Goal: Check status: Check status

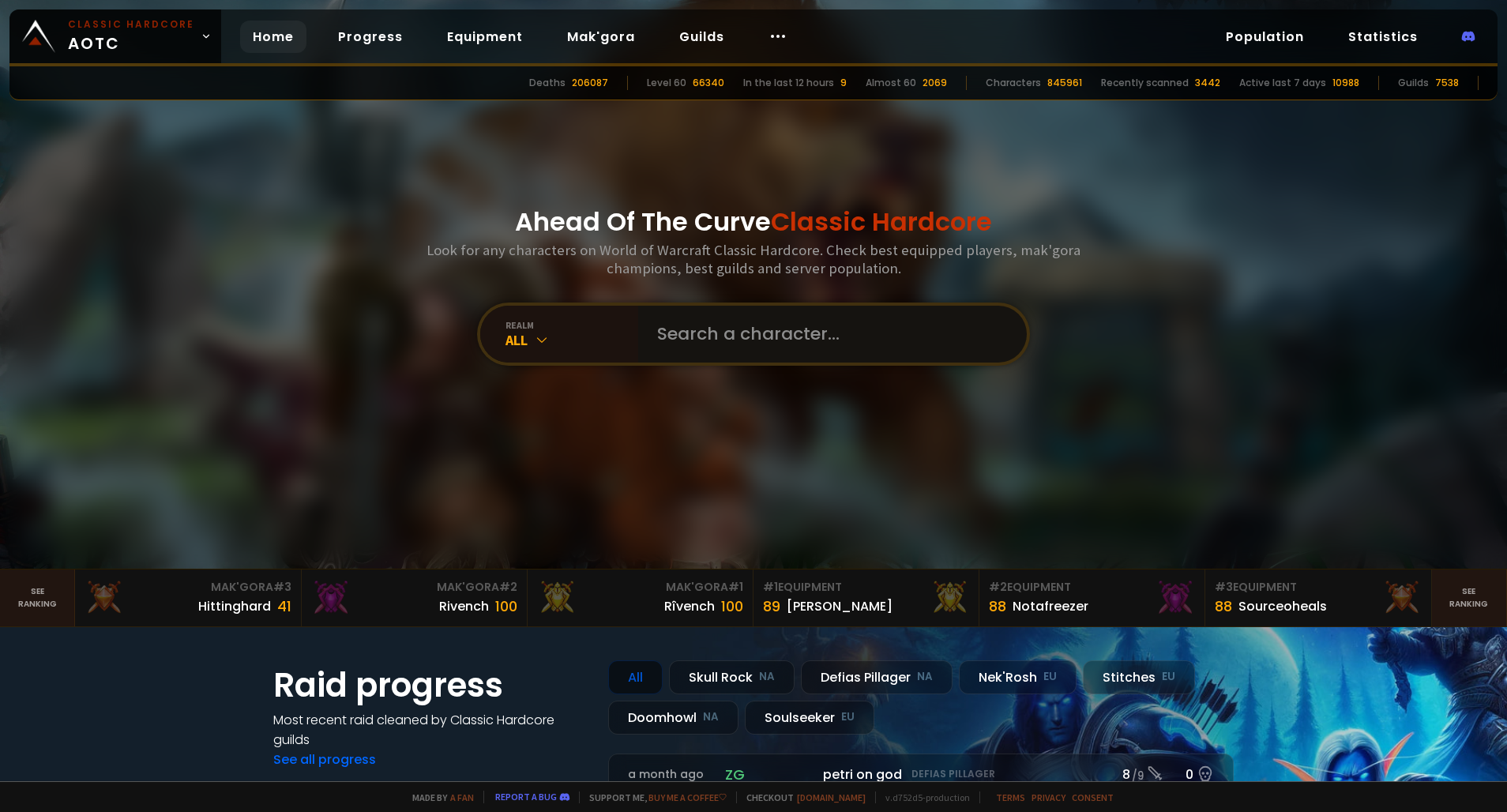
click at [710, 329] on input "text" at bounding box center [828, 334] width 360 height 57
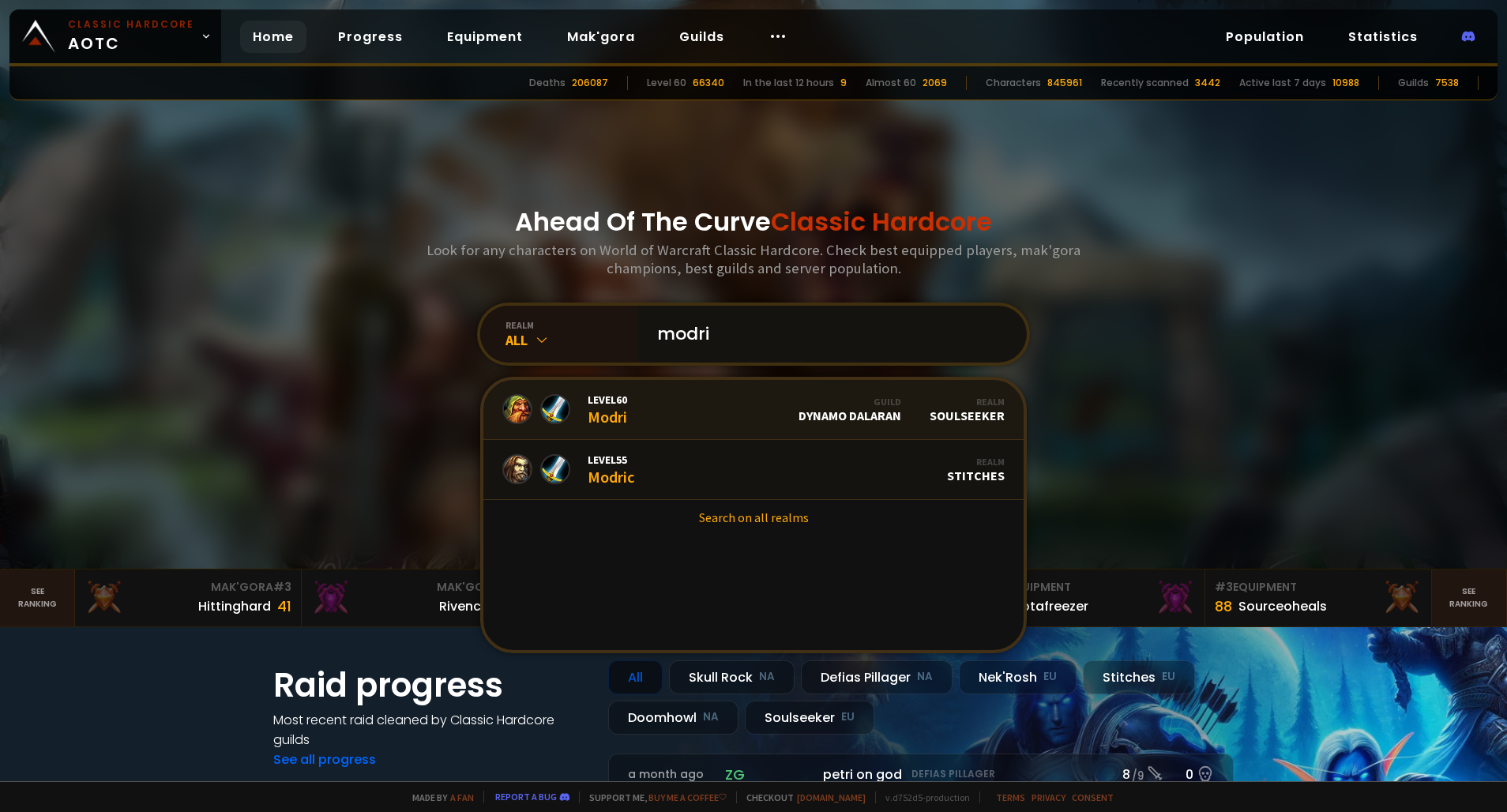
type input "modri"
click at [701, 424] on link "Level 60 Modri Guild Dynamo Dalaran Realm Soulseeker" at bounding box center [754, 409] width 540 height 60
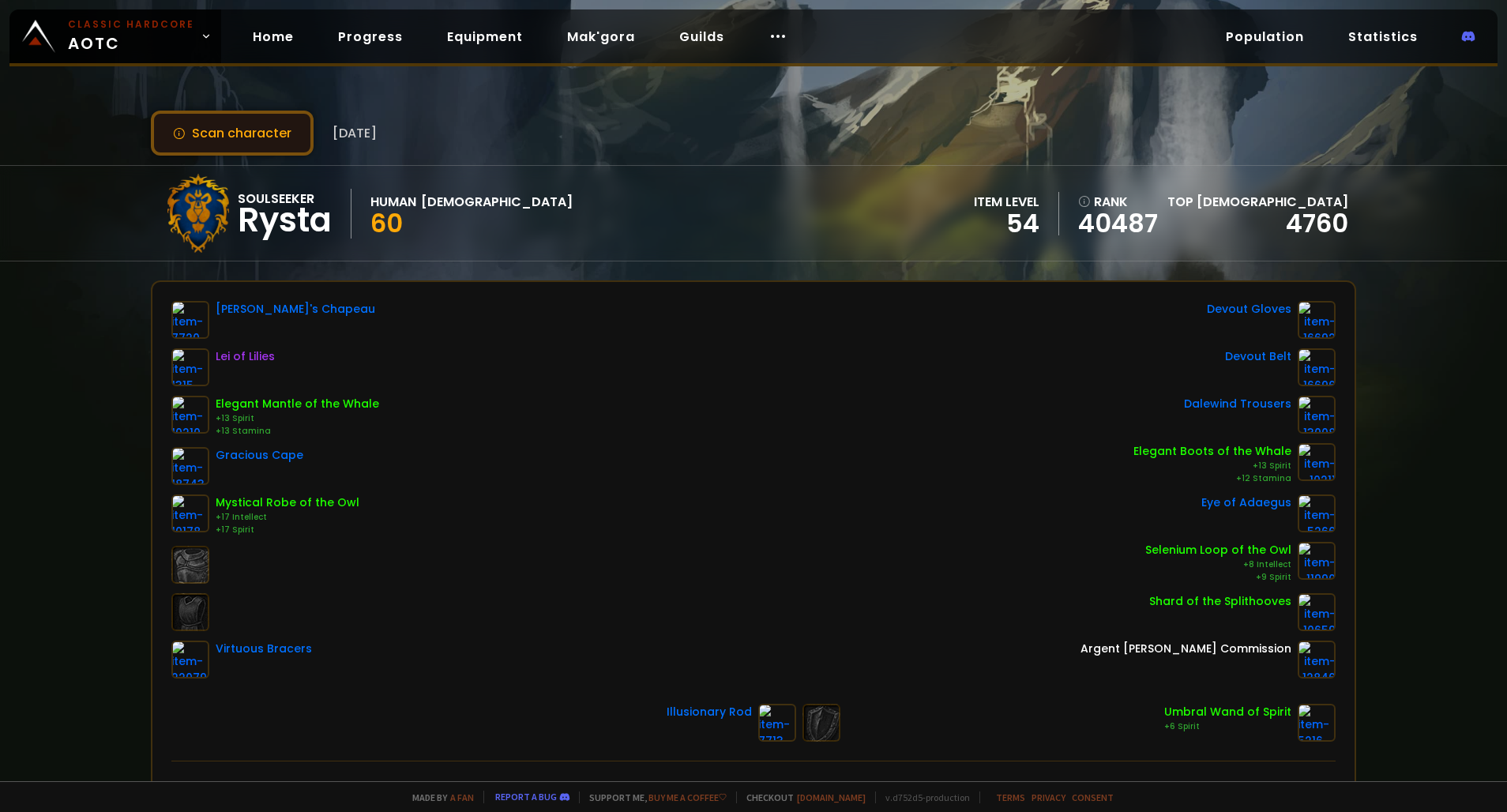
click at [235, 134] on button "Scan character" at bounding box center [232, 133] width 162 height 45
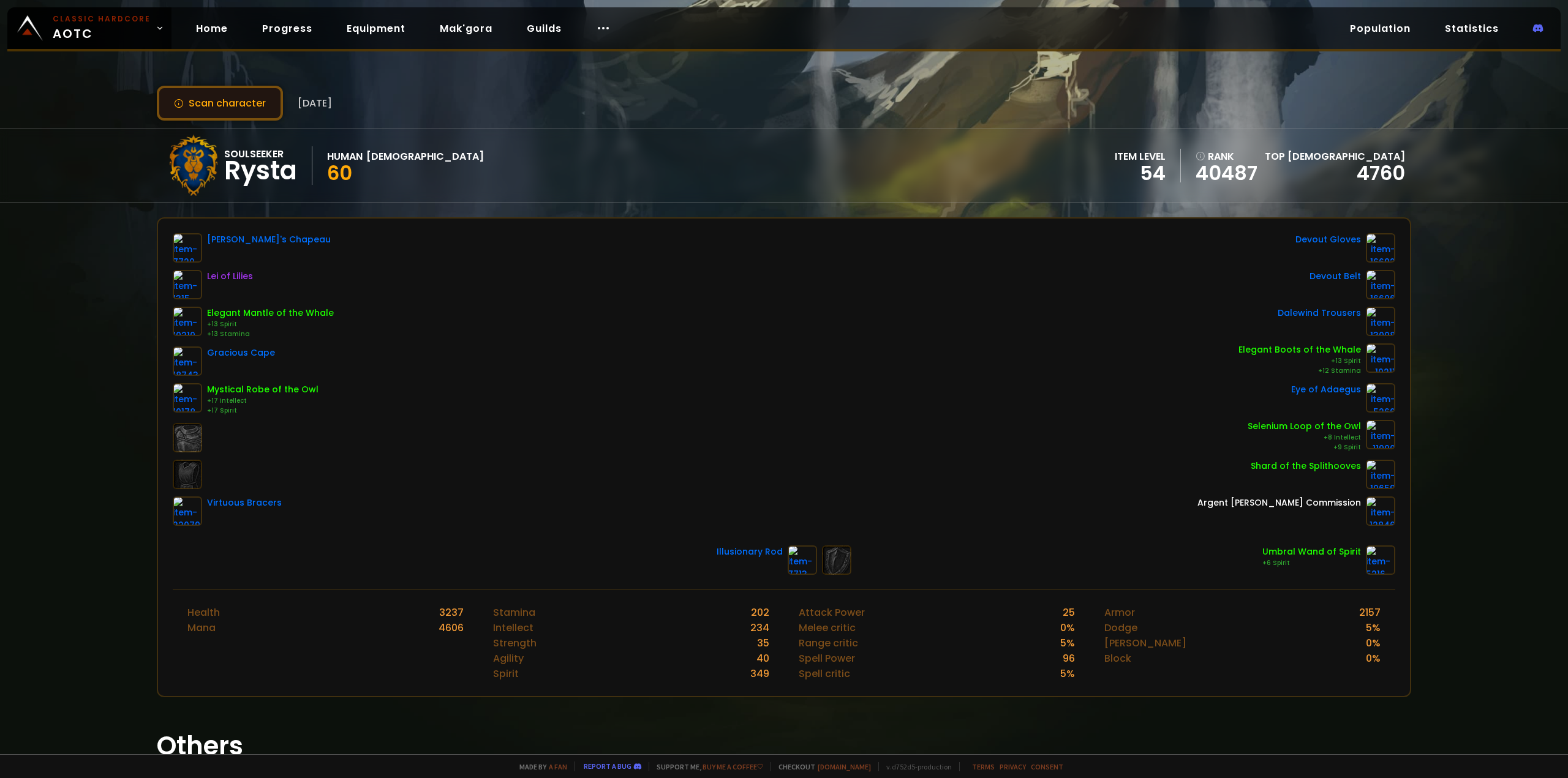
click at [223, 94] on button "Scan character" at bounding box center [220, 103] width 126 height 35
